Goal: Find contact information: Obtain details needed to contact an individual or organization

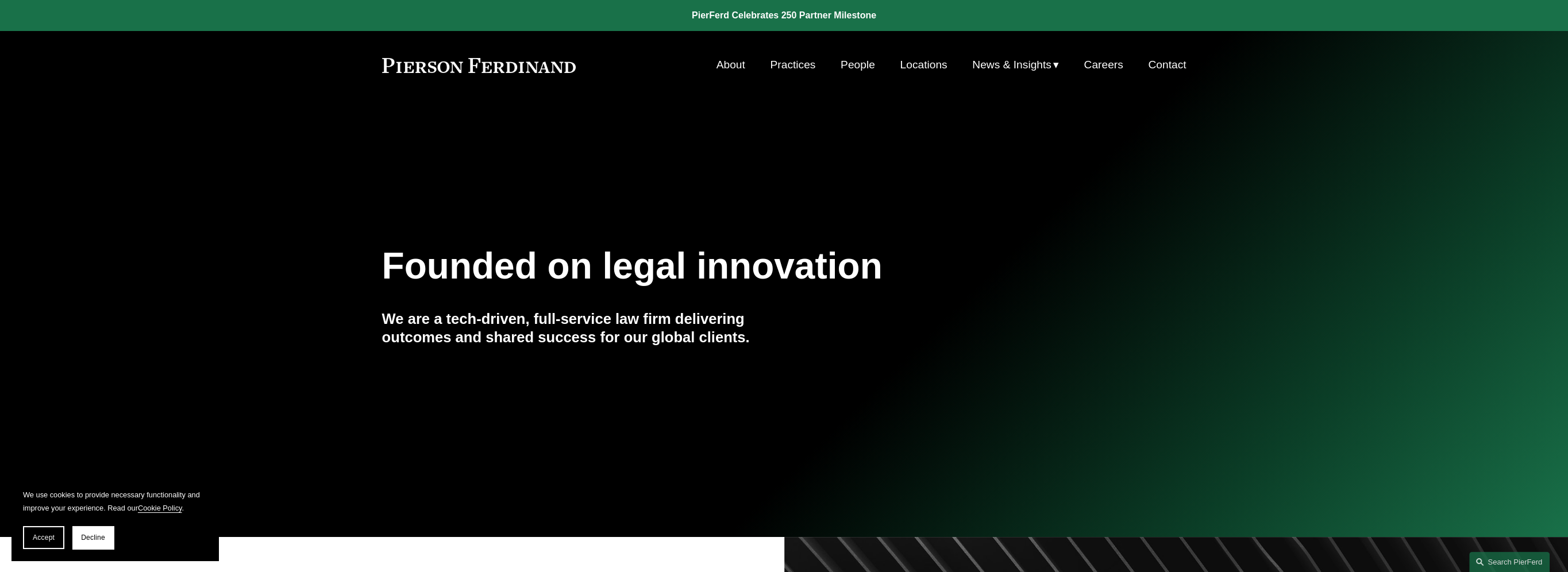
click at [1089, 70] on link "Contact" at bounding box center [1166, 65] width 38 height 22
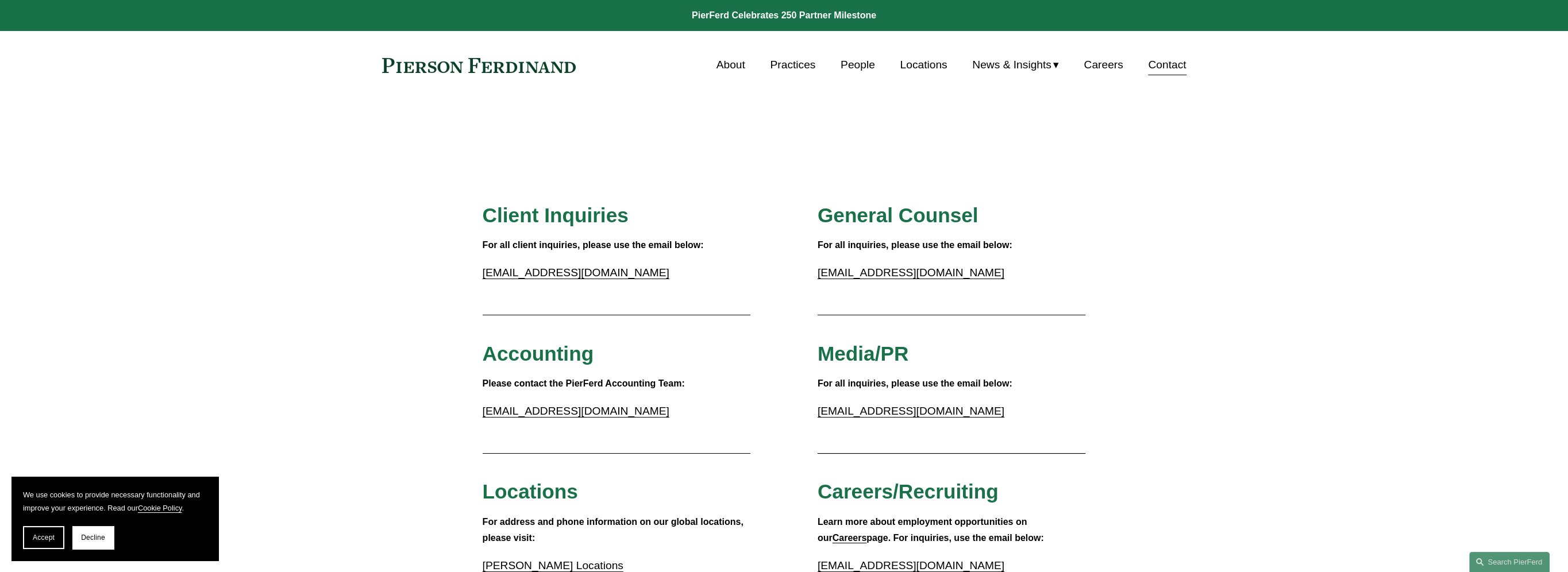
click at [852, 64] on link "People" at bounding box center [858, 65] width 35 height 22
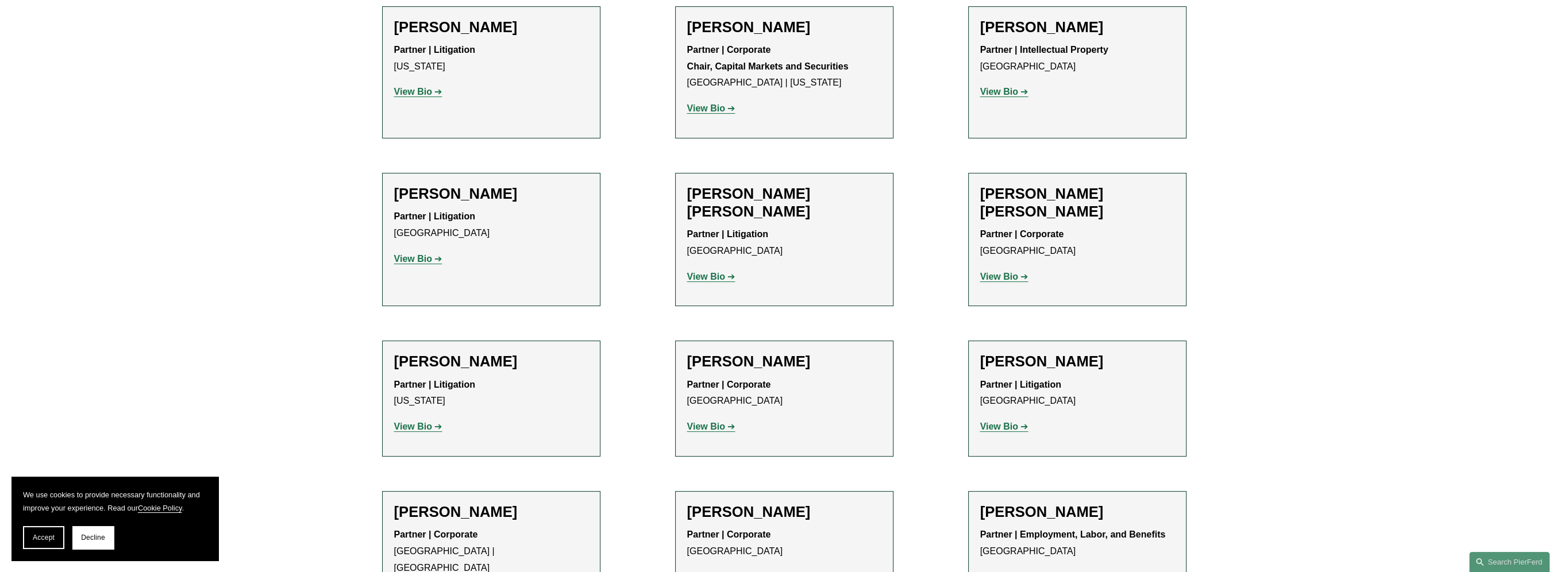
scroll to position [8269, 0]
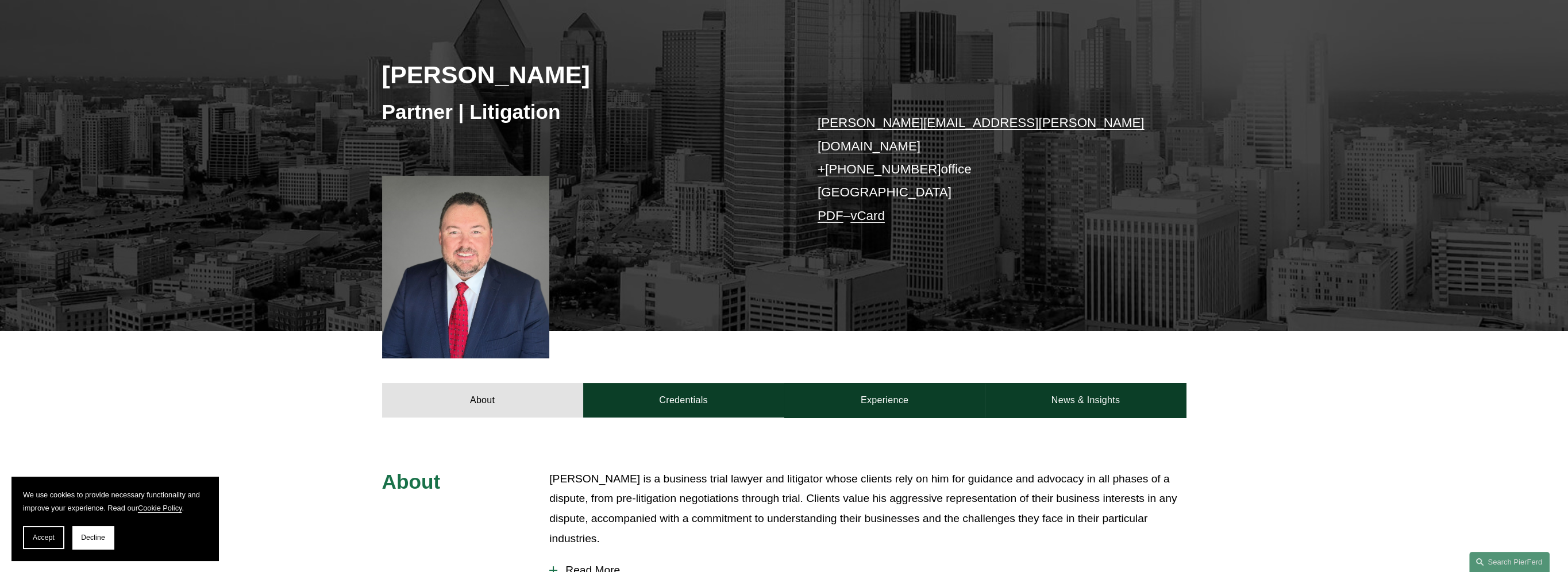
scroll to position [115, 0]
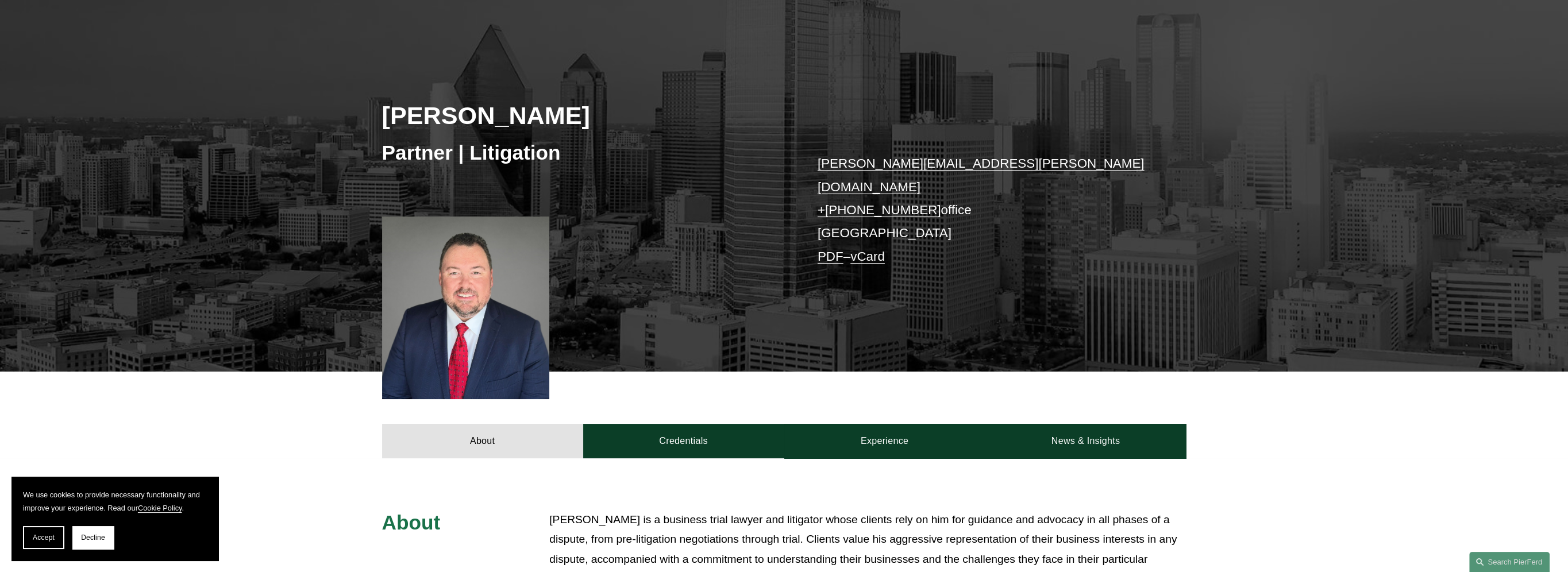
click at [875, 249] on link "vCard" at bounding box center [868, 256] width 35 height 14
click at [832, 249] on link "PDF" at bounding box center [830, 256] width 26 height 14
click at [873, 249] on link "vCard" at bounding box center [868, 256] width 35 height 14
drag, startPoint x: 45, startPoint y: 539, endPoint x: 78, endPoint y: 530, distance: 34.2
click at [45, 539] on span "Accept" at bounding box center [44, 537] width 22 height 8
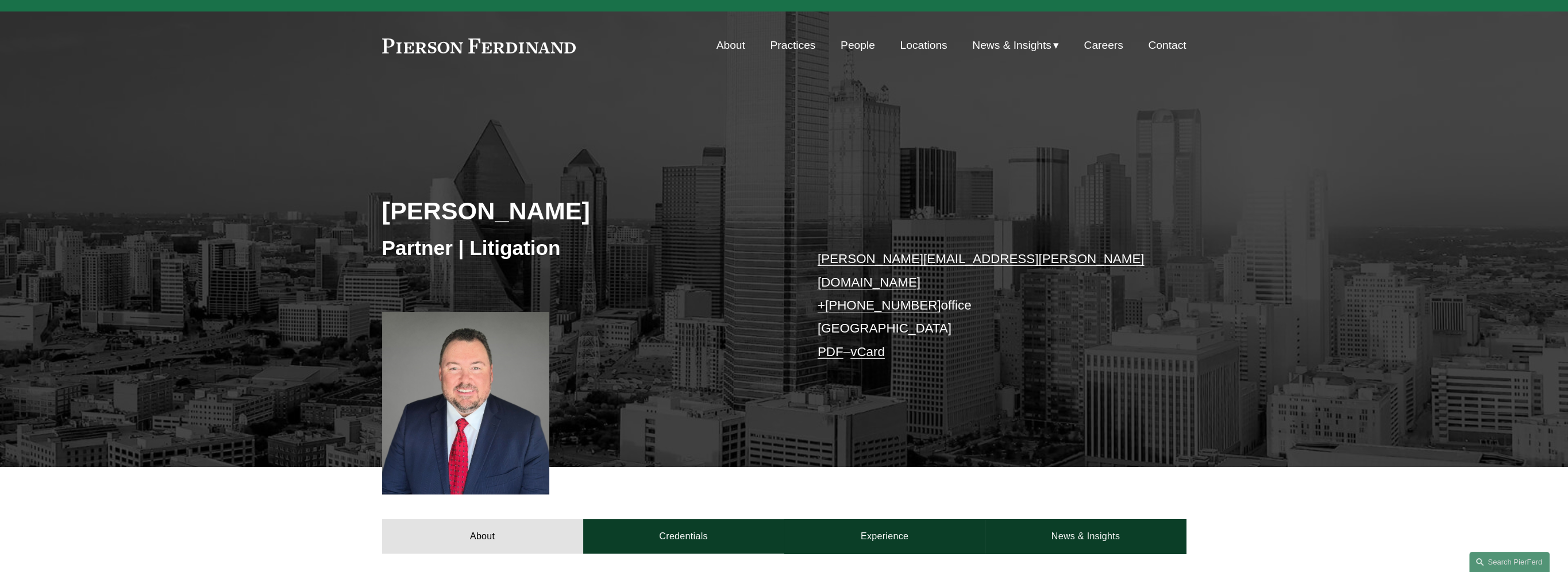
scroll to position [0, 0]
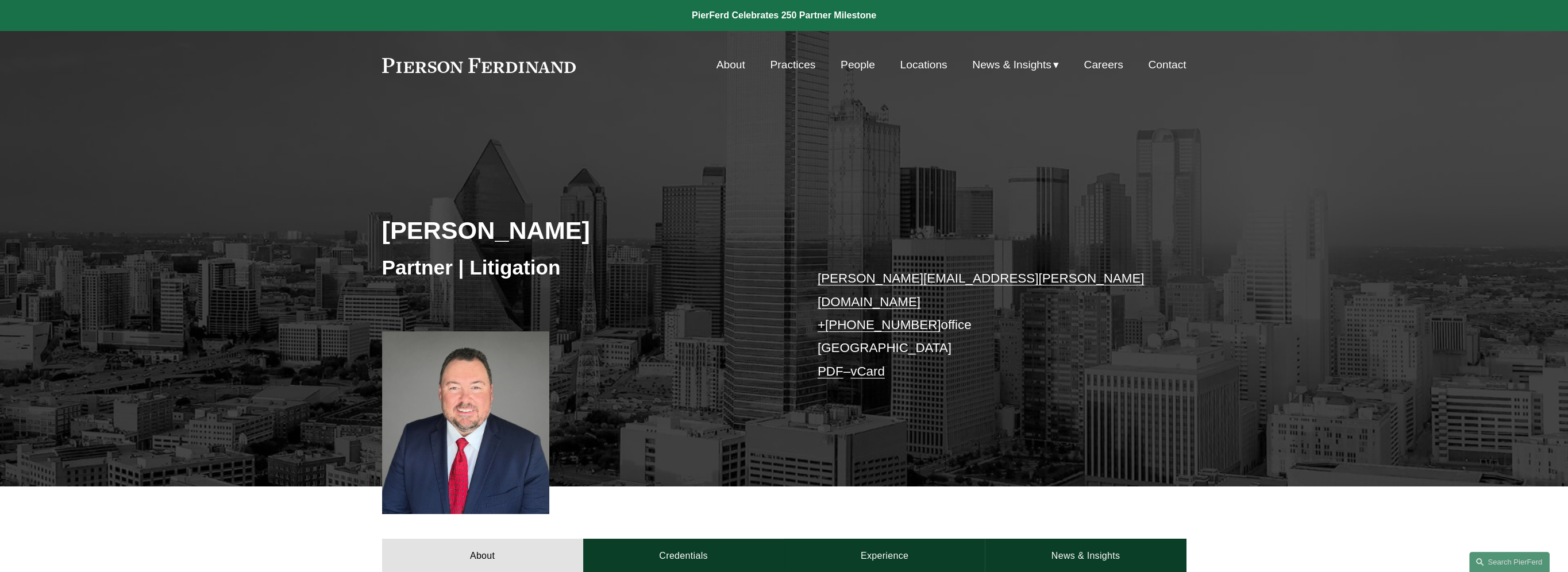
click at [1168, 65] on link "Contact" at bounding box center [1166, 65] width 38 height 22
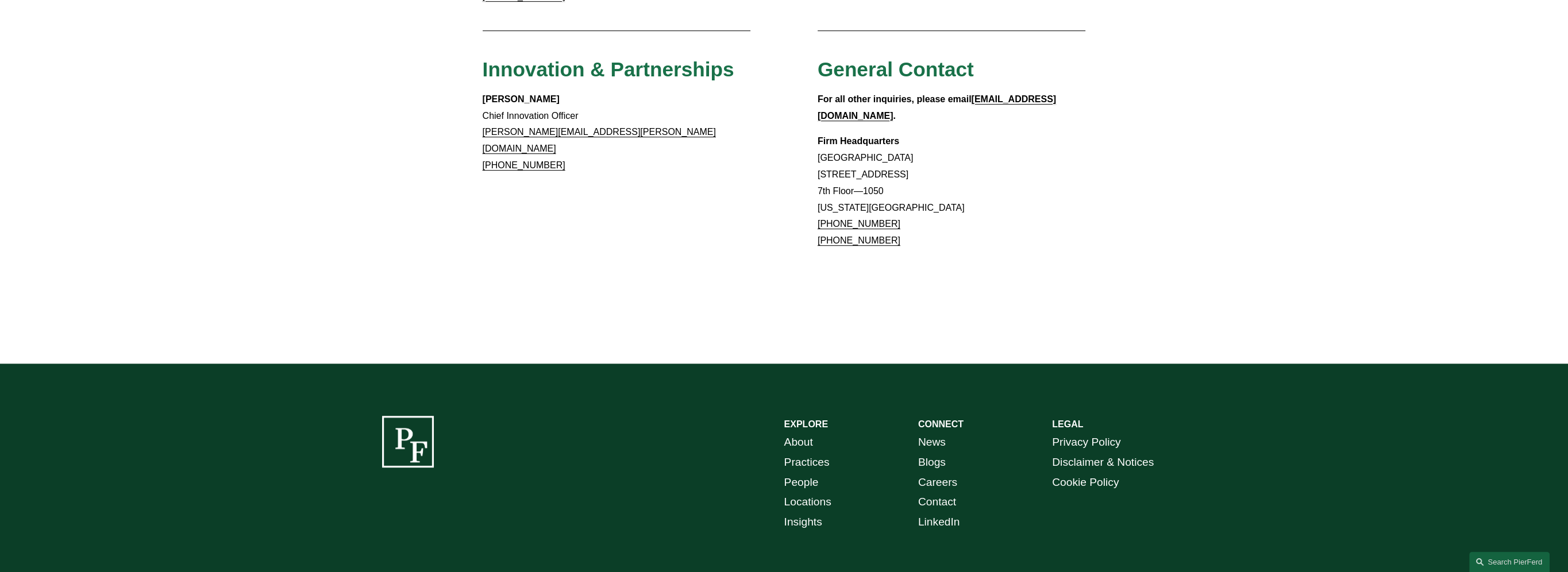
scroll to position [1118, 0]
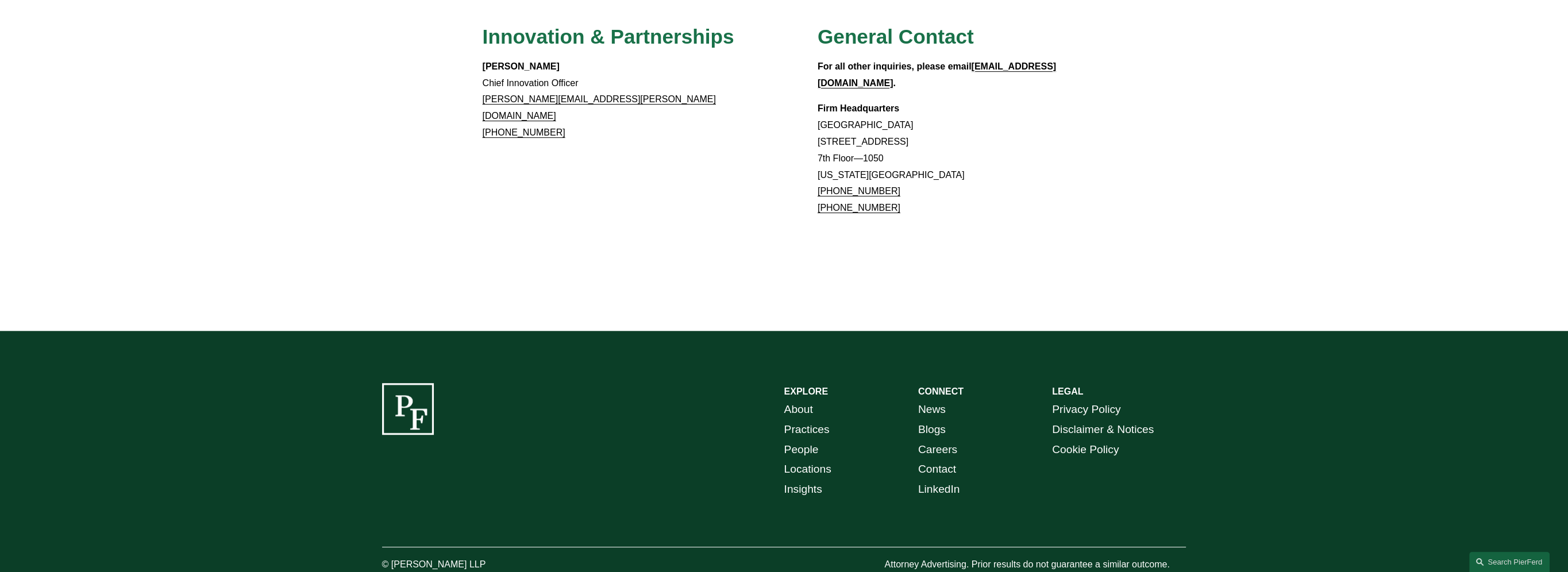
click at [819, 459] on link "Locations" at bounding box center [808, 469] width 47 height 20
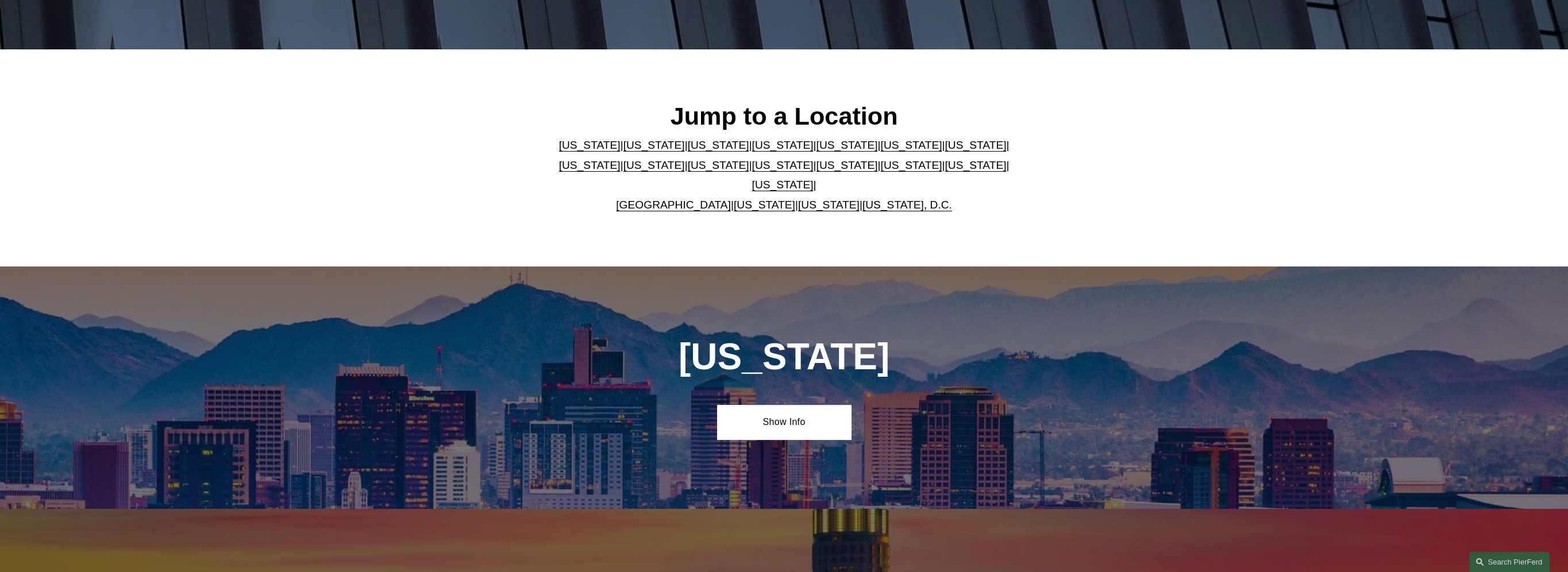
scroll to position [345, 0]
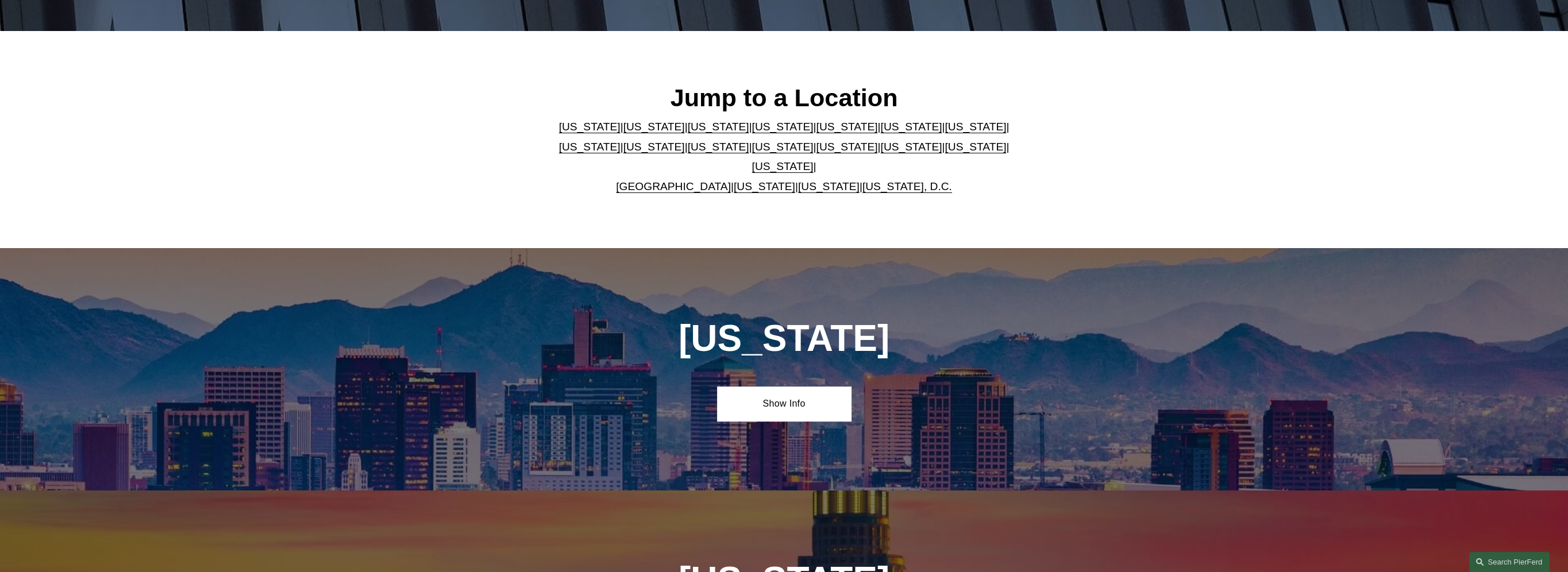
click at [813, 160] on link "[US_STATE]" at bounding box center [783, 166] width 62 height 12
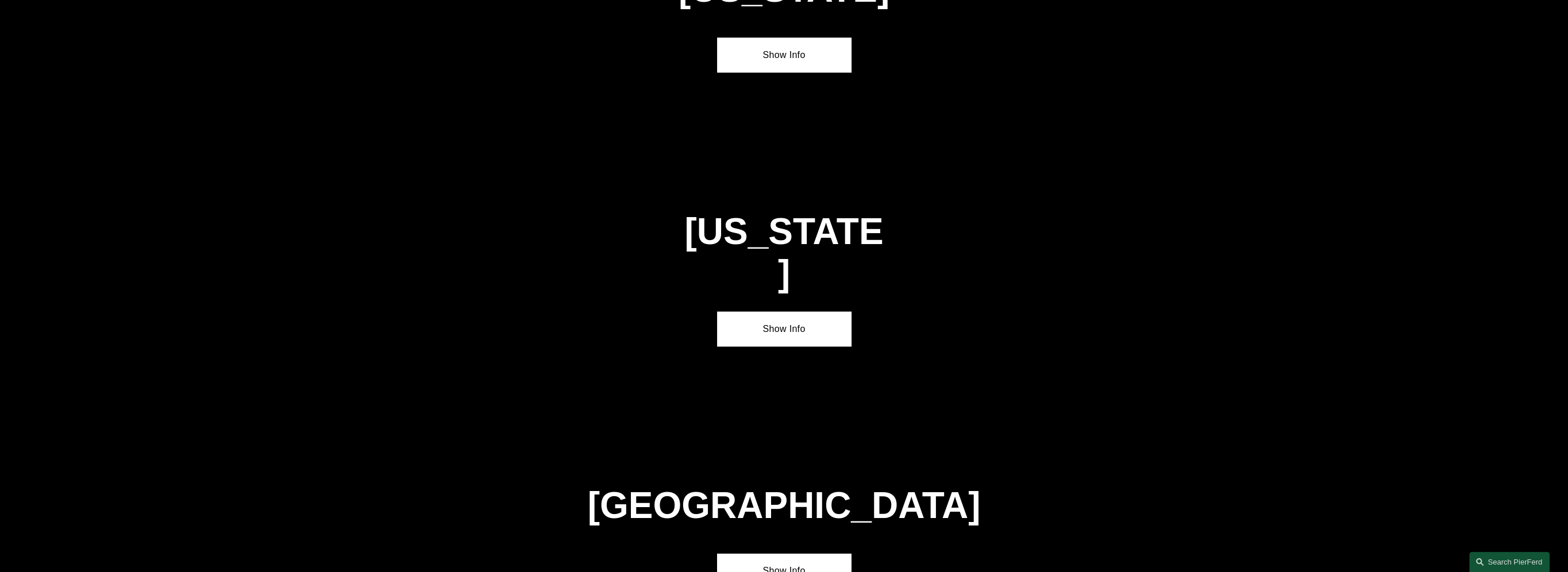
scroll to position [3971, 0]
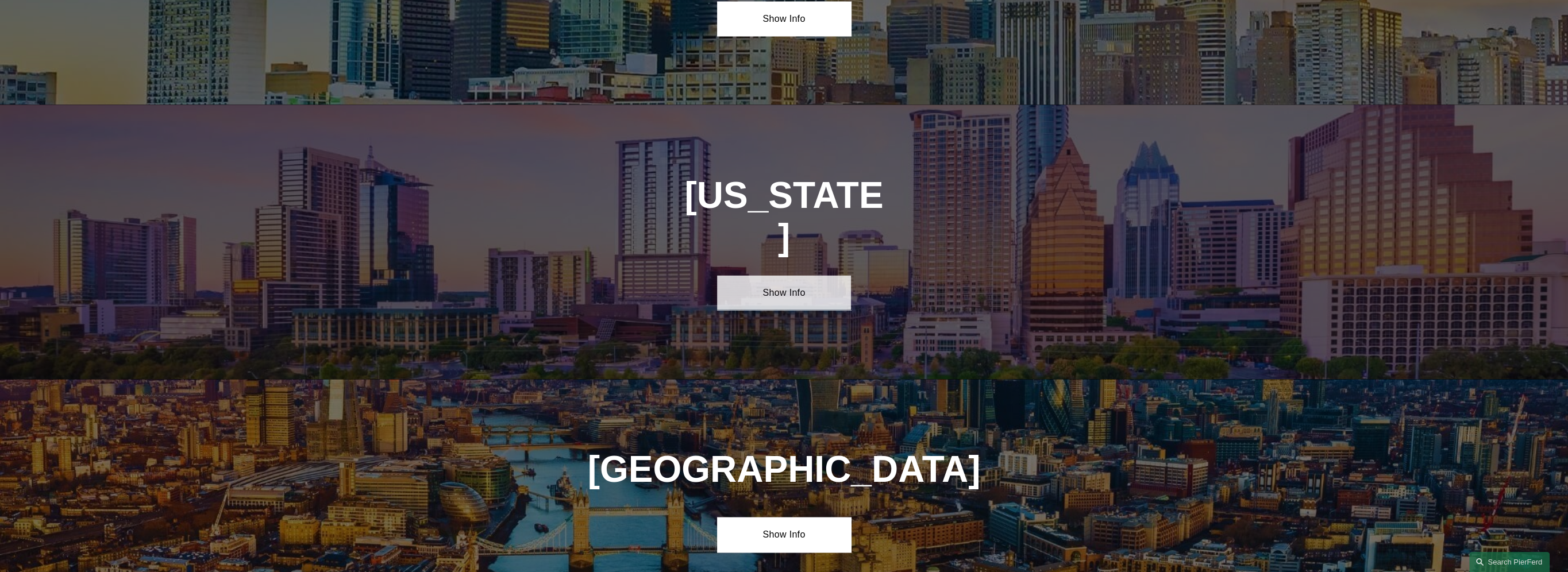
click at [795, 275] on link "Show Info" at bounding box center [784, 293] width 134 height 35
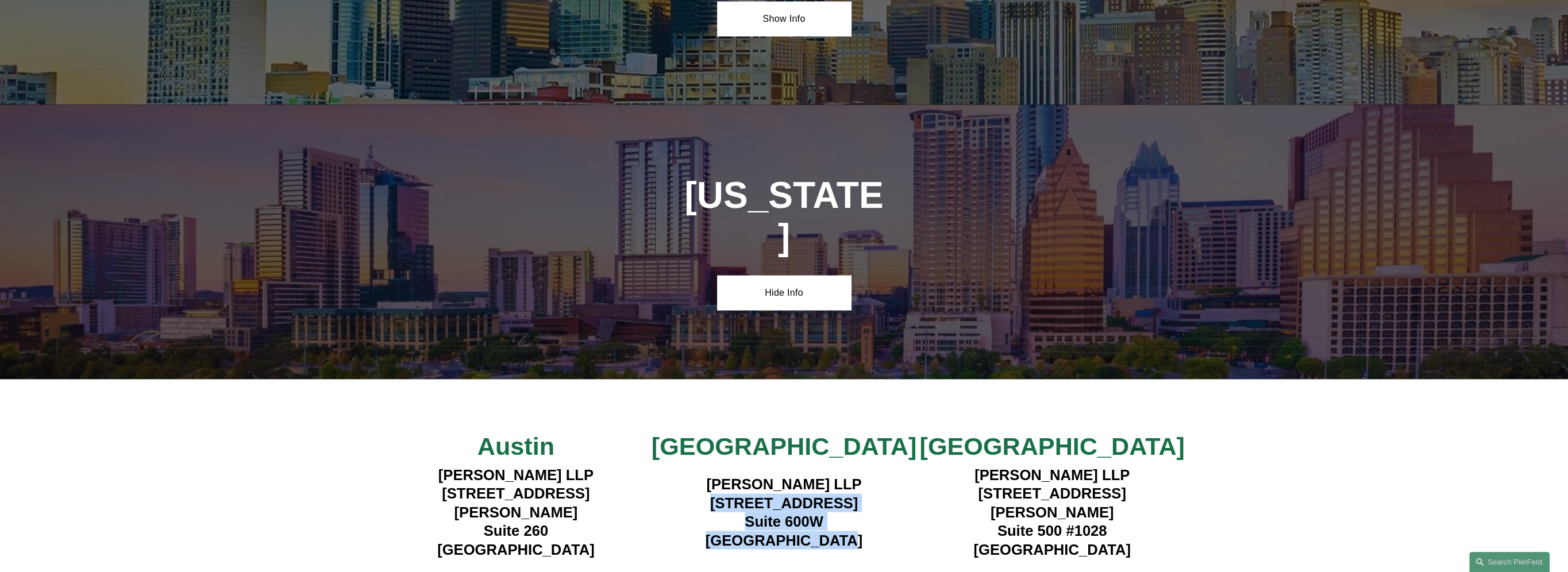
drag, startPoint x: 689, startPoint y: 355, endPoint x: 857, endPoint y: 403, distance: 174.7
click at [857, 475] on h4 "[PERSON_NAME] LLP [STREET_ADDRESS]" at bounding box center [784, 512] width 268 height 75
drag, startPoint x: 857, startPoint y: 403, endPoint x: 779, endPoint y: 365, distance: 86.8
copy h4 "[STREET_ADDRESS]"
